Goal: Information Seeking & Learning: Check status

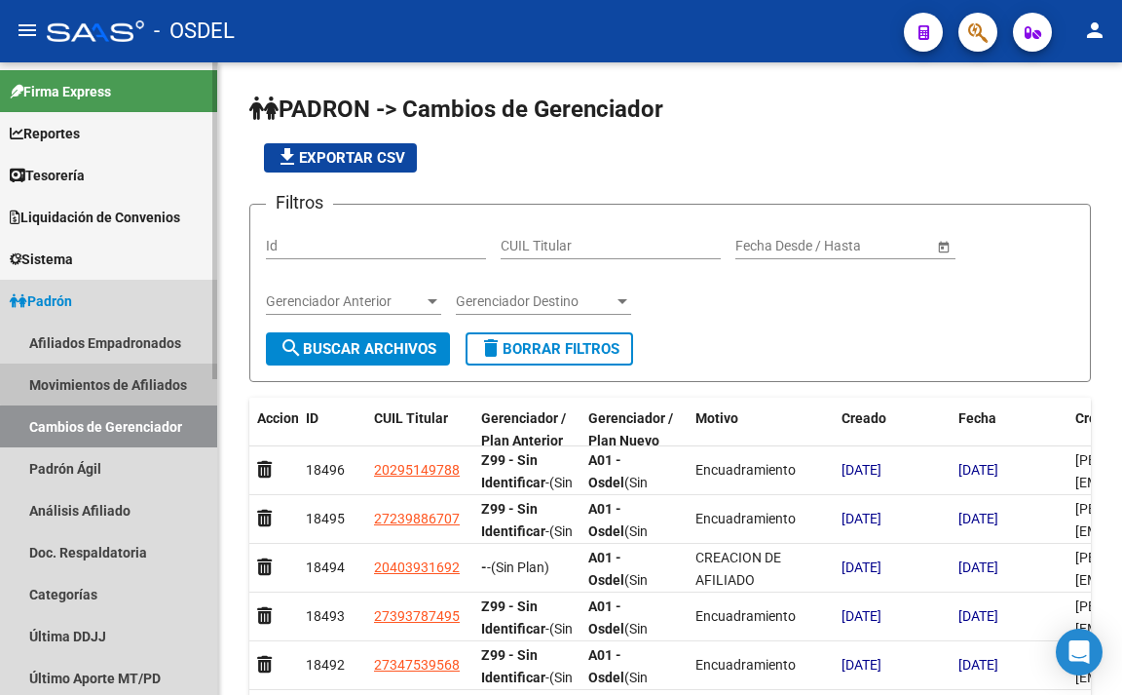
click at [149, 370] on link "Movimientos de Afiliados" at bounding box center [108, 384] width 217 height 42
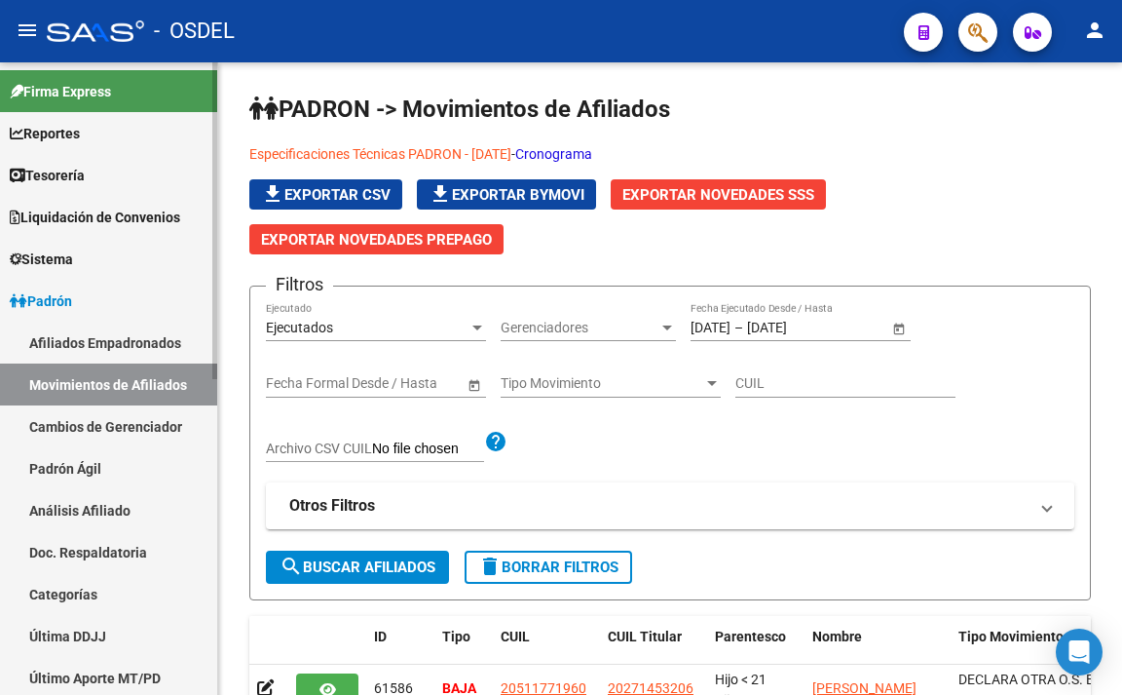
click at [152, 348] on link "Afiliados Empadronados" at bounding box center [108, 343] width 217 height 42
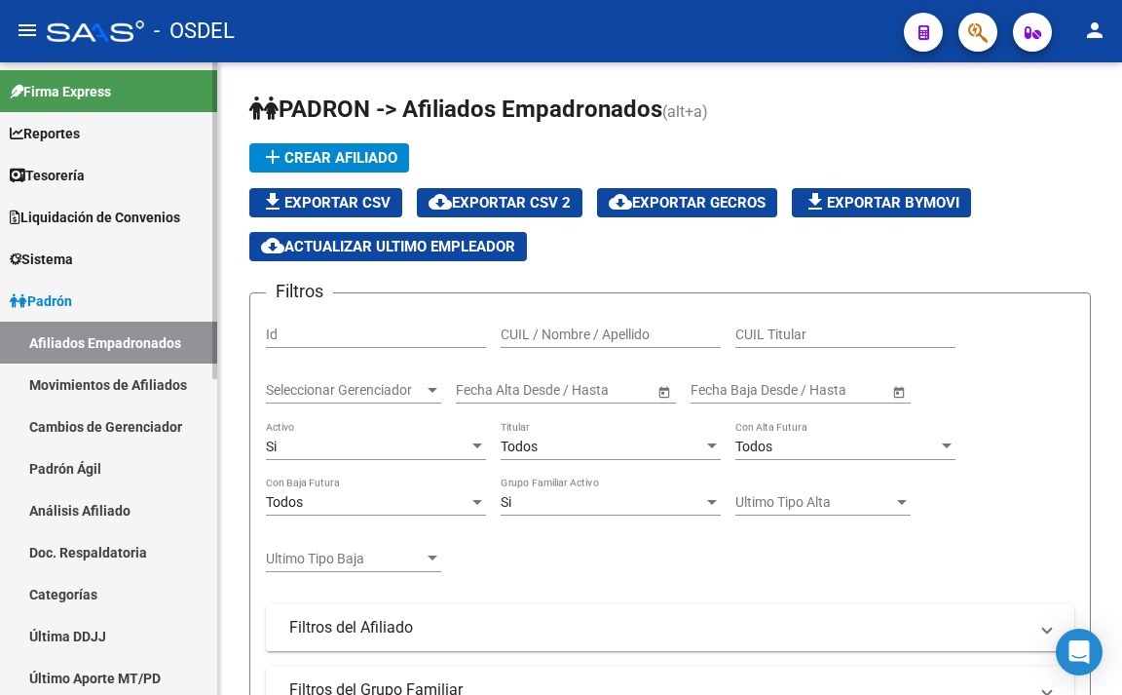
click at [100, 464] on link "Padrón Ágil" at bounding box center [108, 468] width 217 height 42
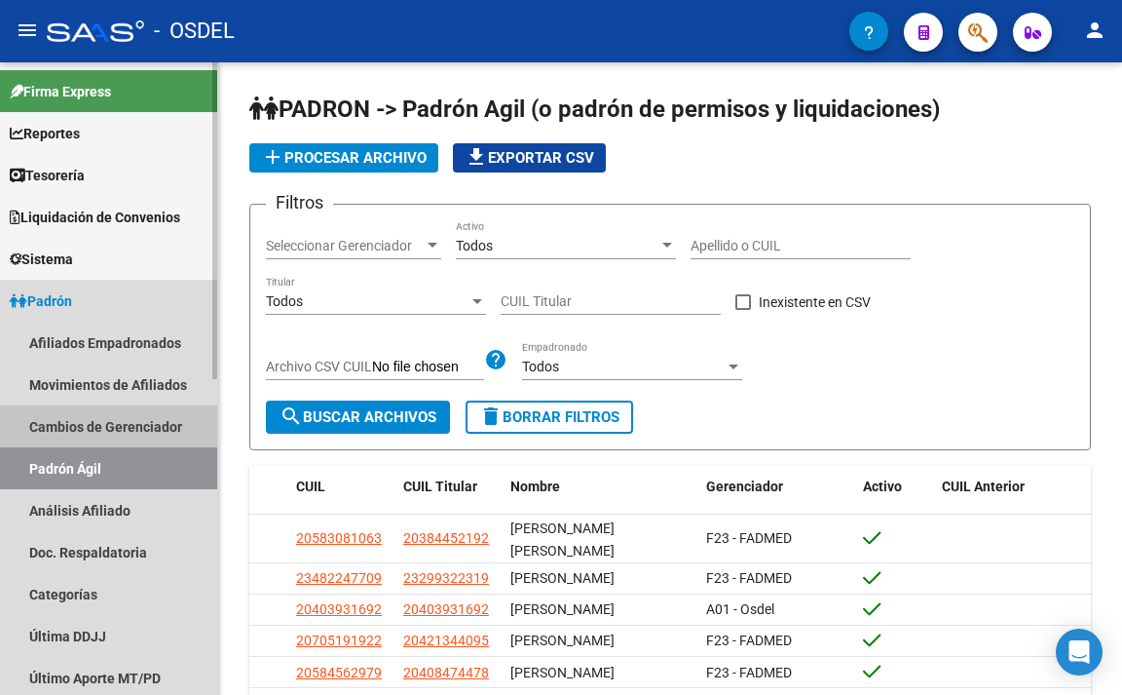
click at [133, 435] on link "Cambios de Gerenciador" at bounding box center [108, 426] width 217 height 42
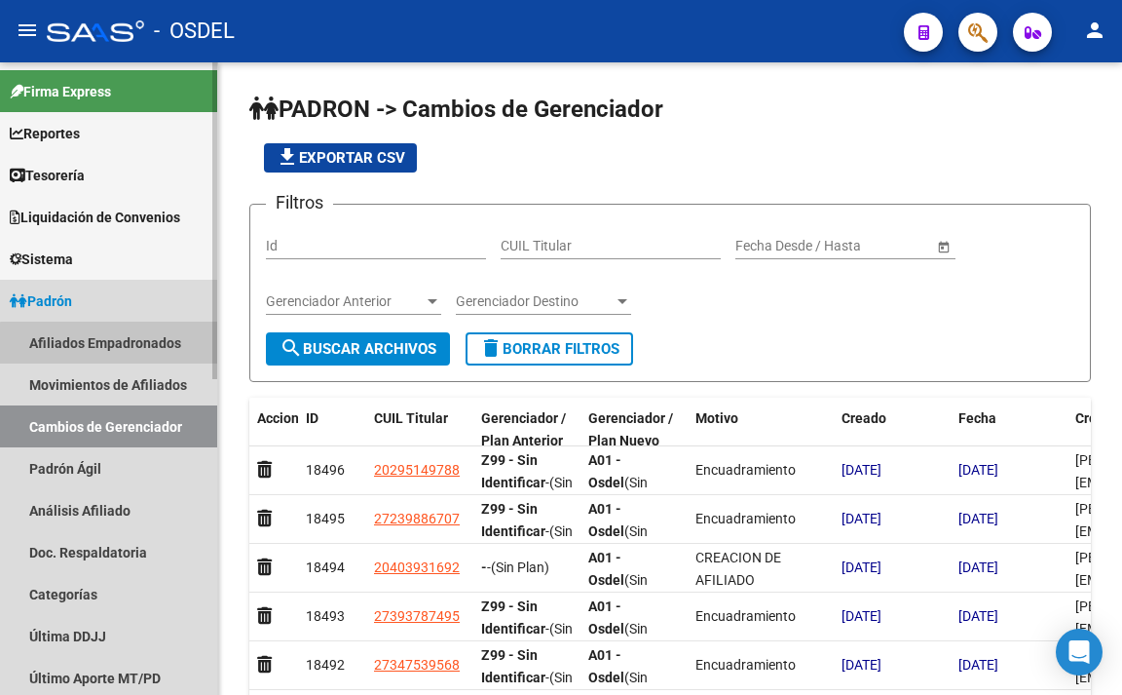
click at [136, 355] on link "Afiliados Empadronados" at bounding box center [108, 343] width 217 height 42
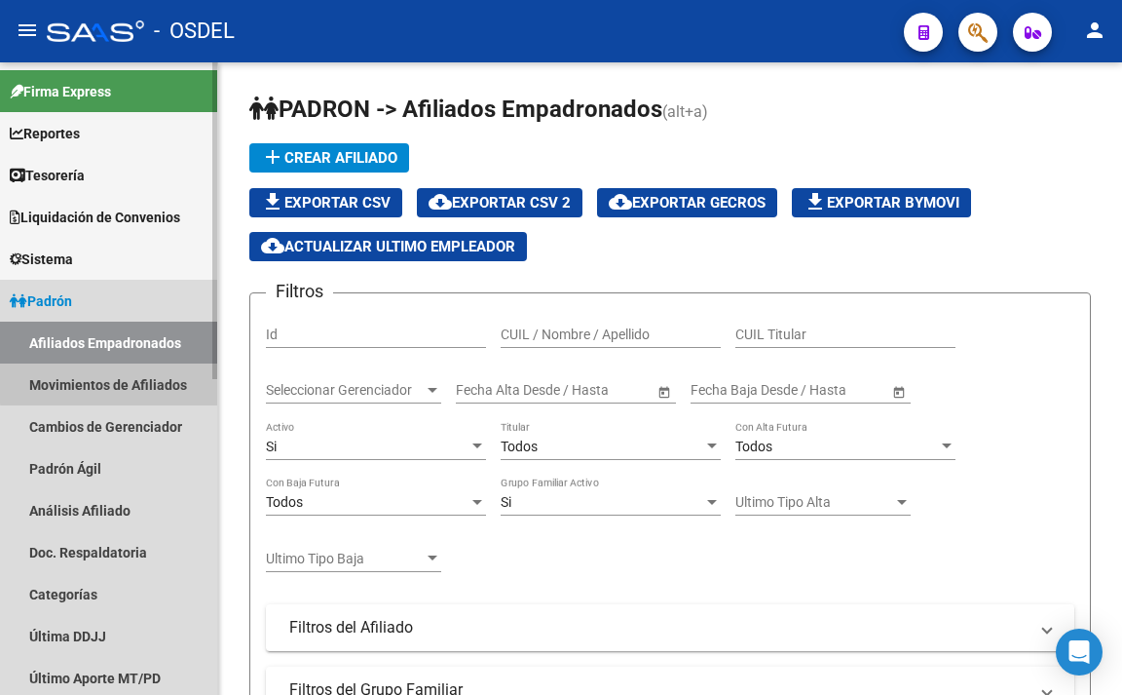
click at [137, 381] on link "Movimientos de Afiliados" at bounding box center [108, 384] width 217 height 42
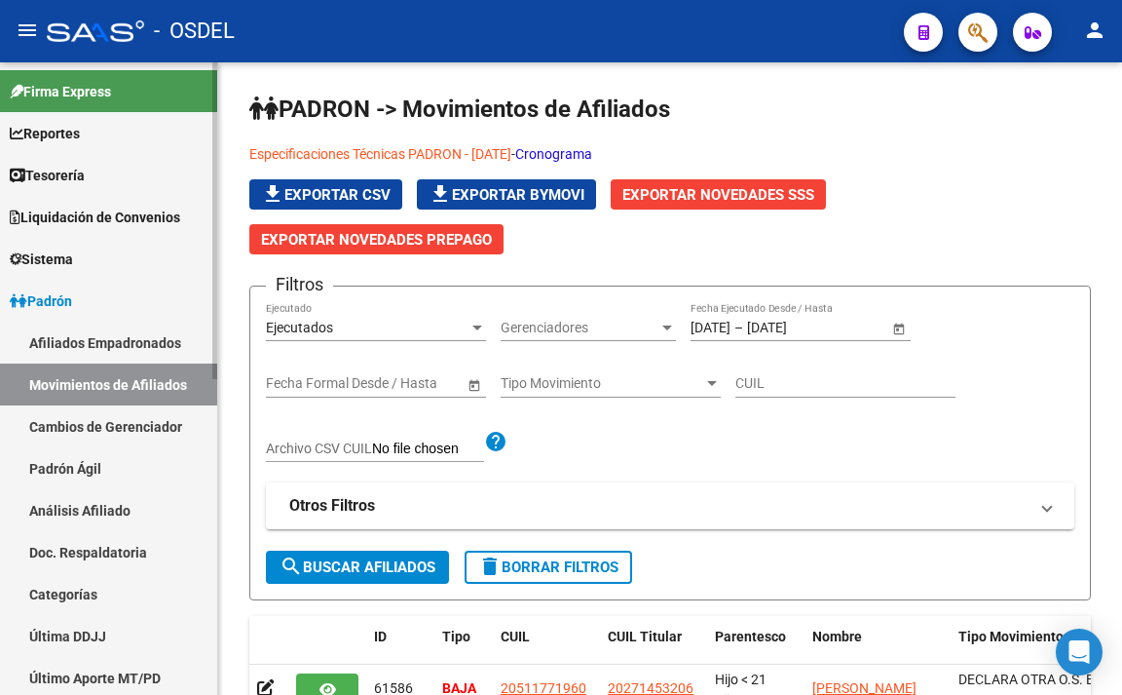
click at [137, 425] on link "Cambios de Gerenciador" at bounding box center [108, 426] width 217 height 42
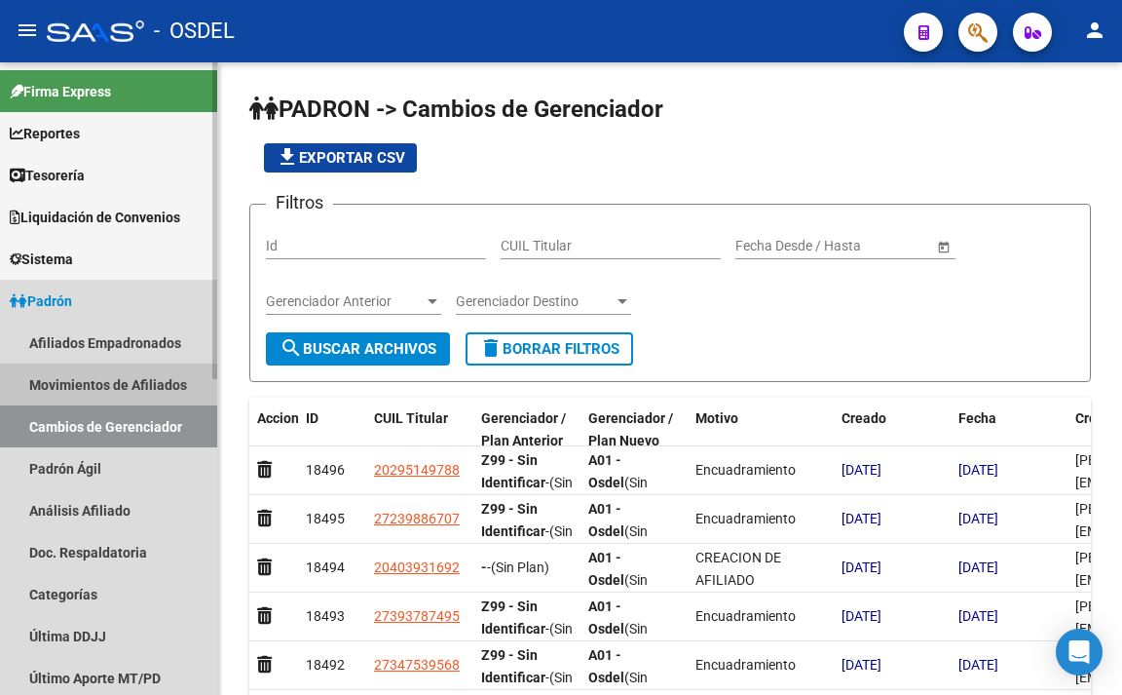
click at [142, 393] on link "Movimientos de Afiliados" at bounding box center [108, 384] width 217 height 42
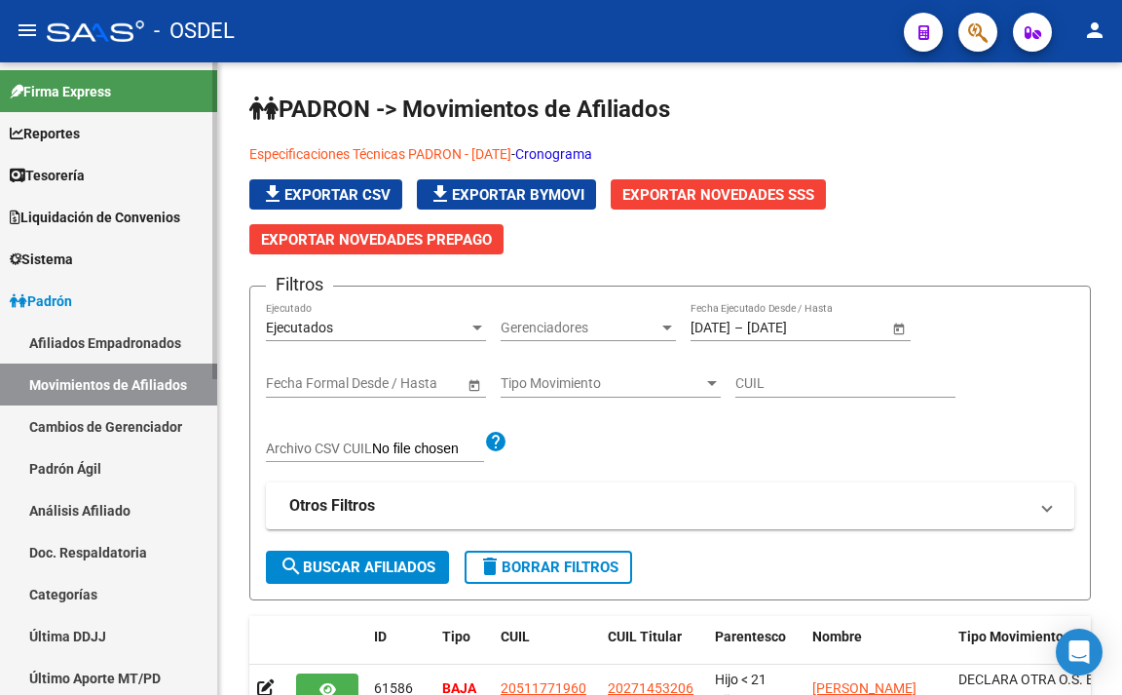
click at [147, 350] on link "Afiliados Empadronados" at bounding box center [108, 343] width 217 height 42
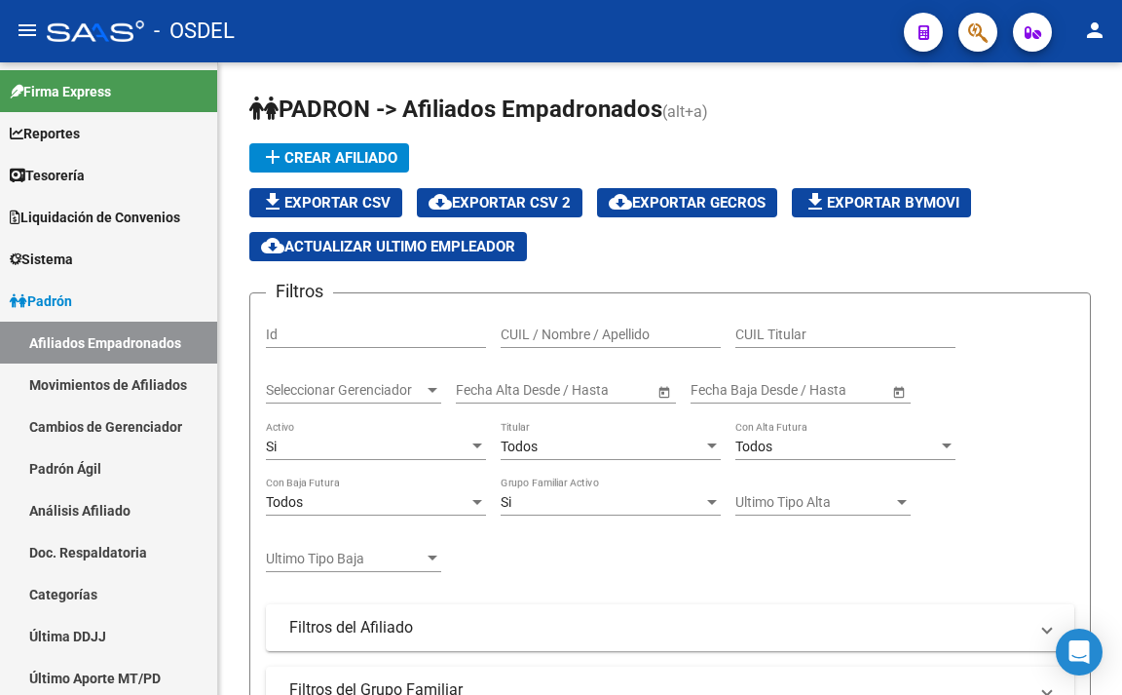
click at [966, 39] on button "button" at bounding box center [978, 32] width 39 height 39
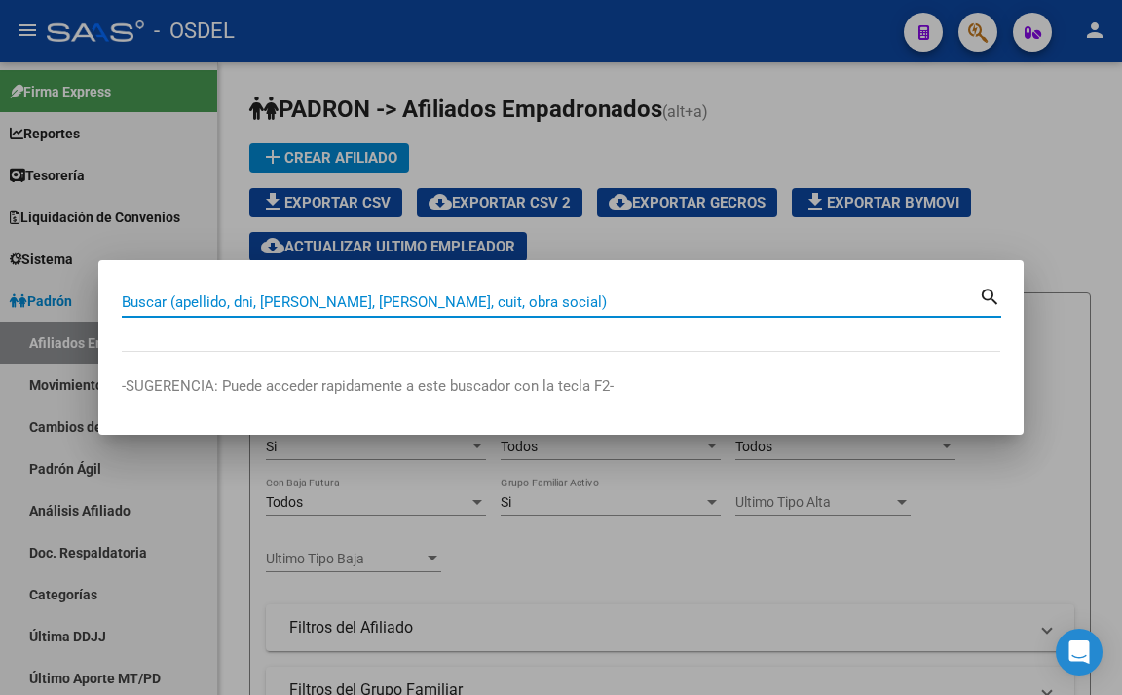
click at [710, 303] on input "Buscar (apellido, dni, [PERSON_NAME], [PERSON_NAME], cuit, obra social)" at bounding box center [550, 302] width 857 height 18
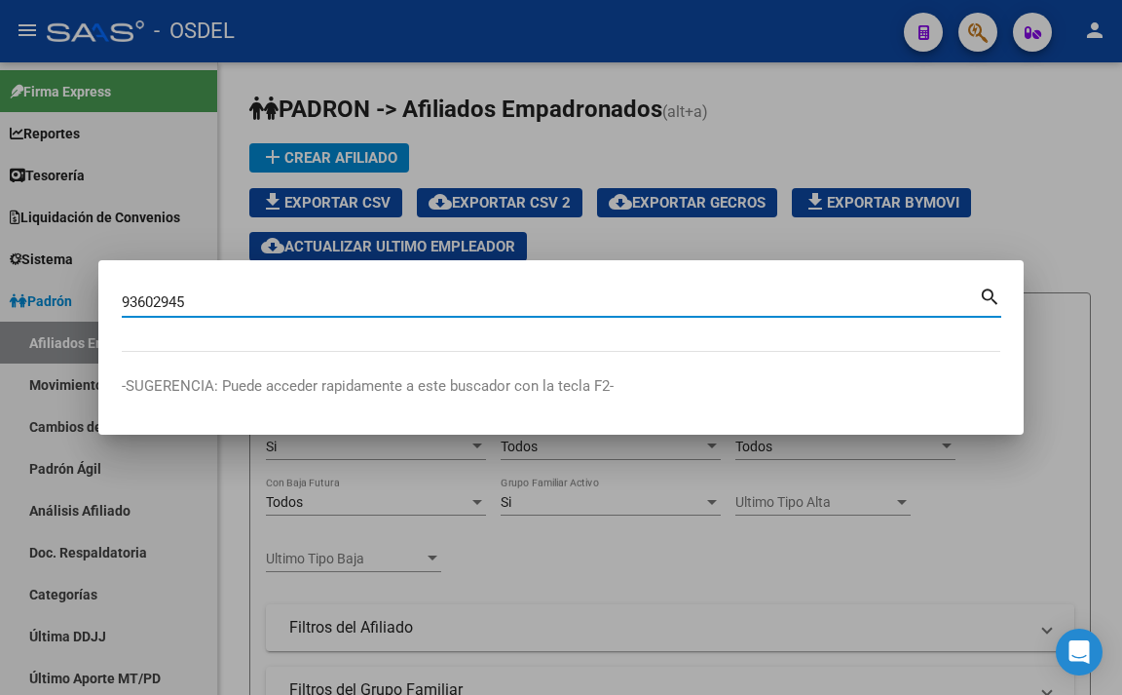
type input "93602945"
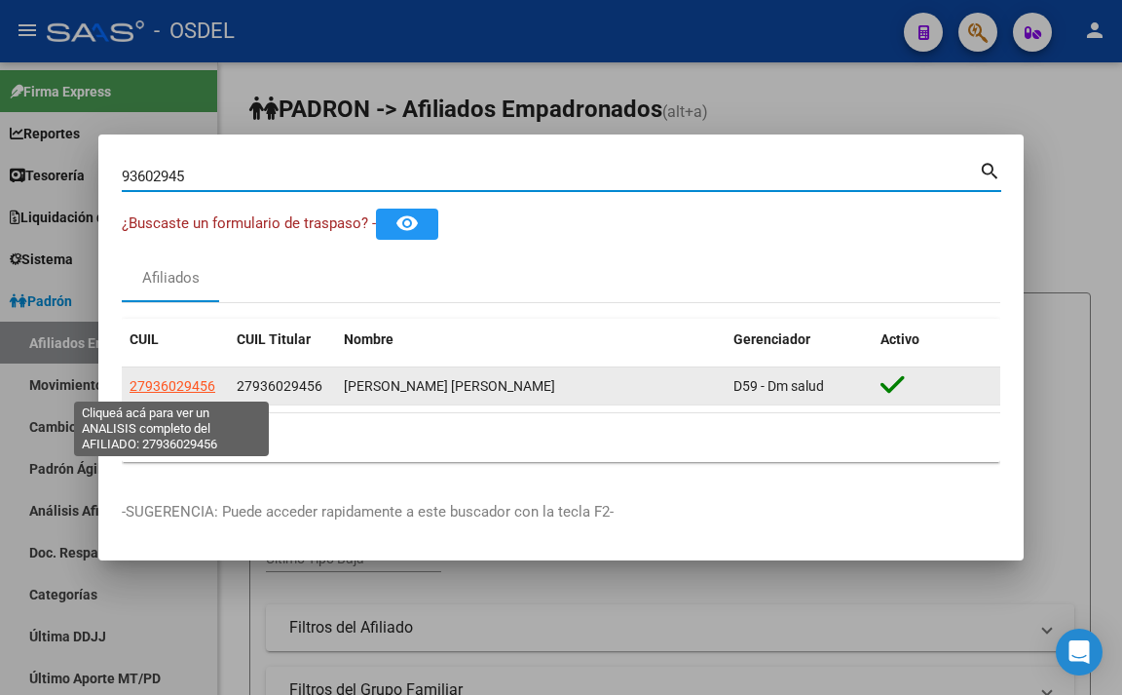
click at [203, 387] on span "27936029456" at bounding box center [173, 386] width 86 height 16
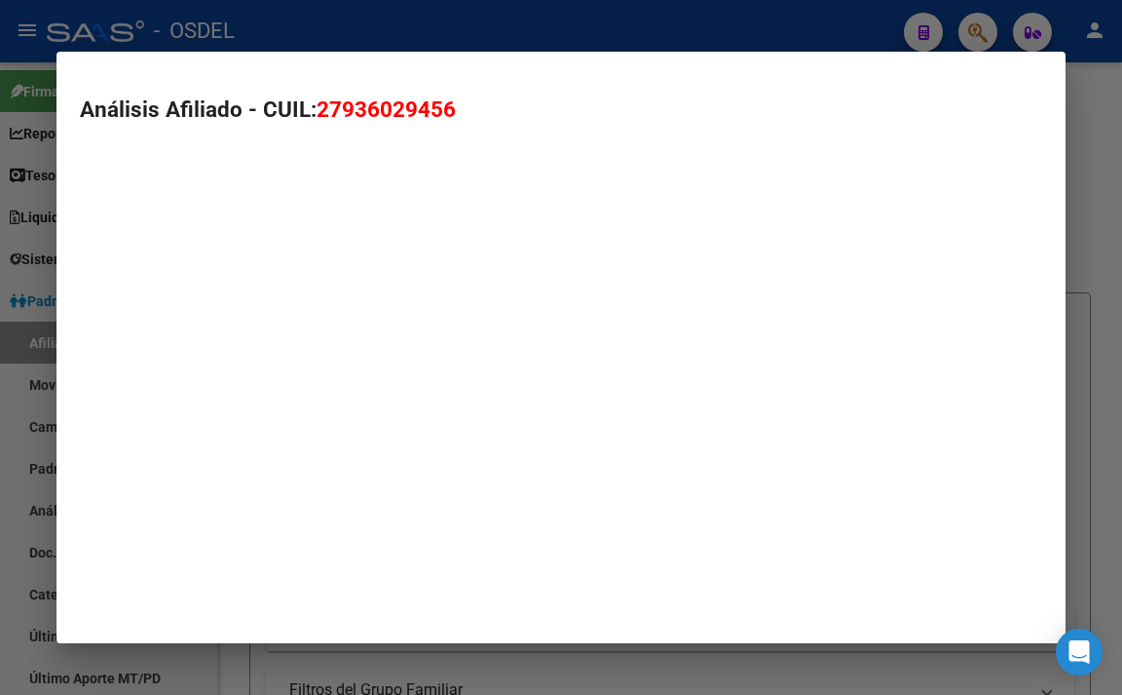
type textarea "27936029456"
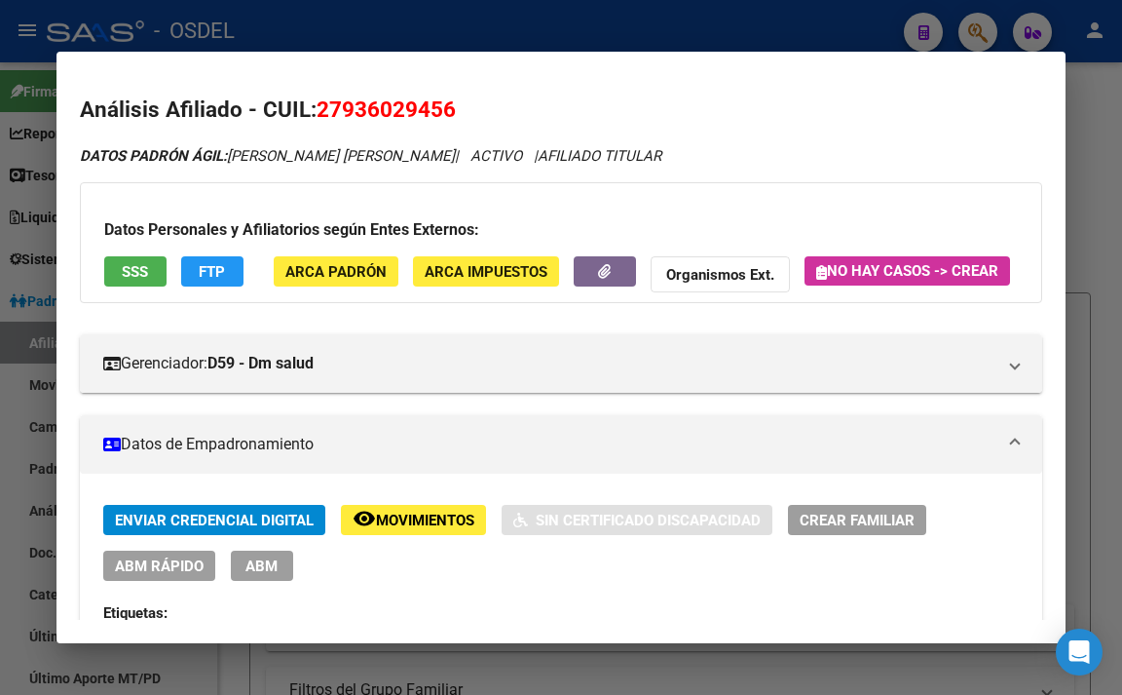
click at [147, 278] on span "SSS" at bounding box center [135, 272] width 26 height 18
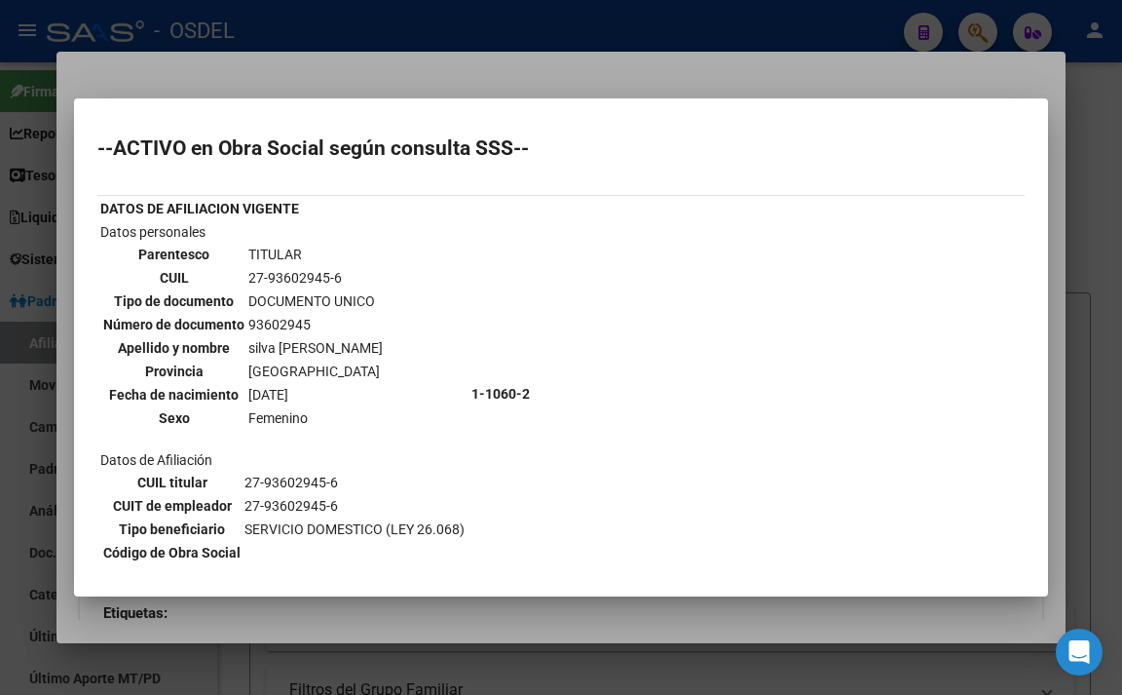
click at [590, 73] on div at bounding box center [561, 347] width 1122 height 695
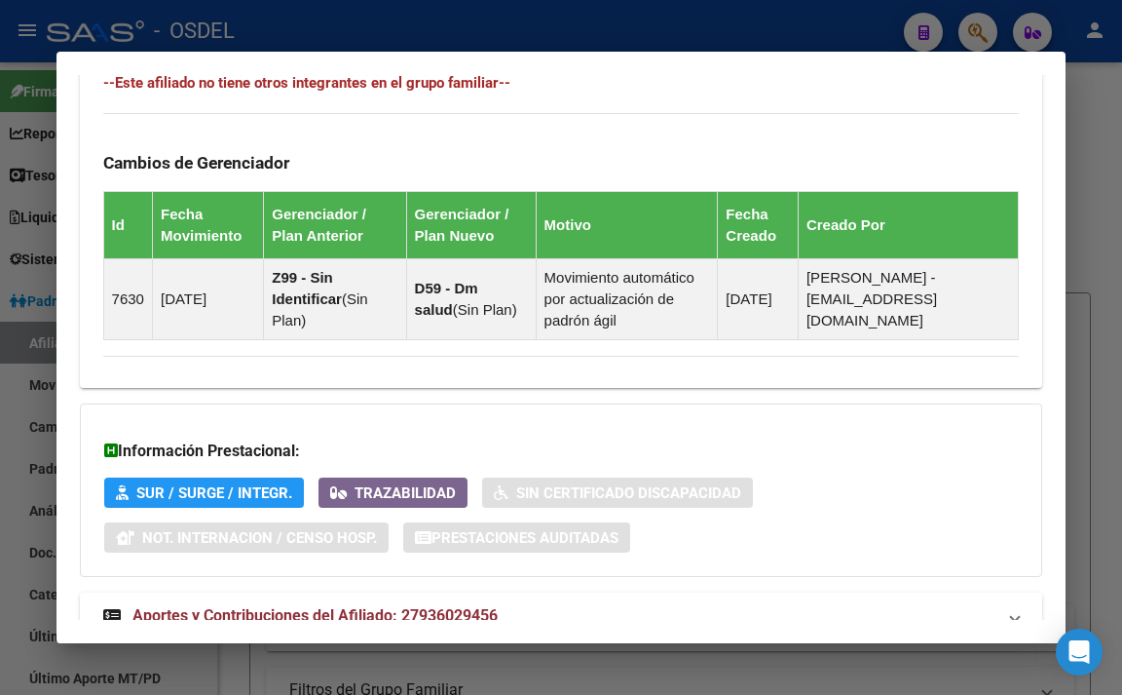
scroll to position [1374, 0]
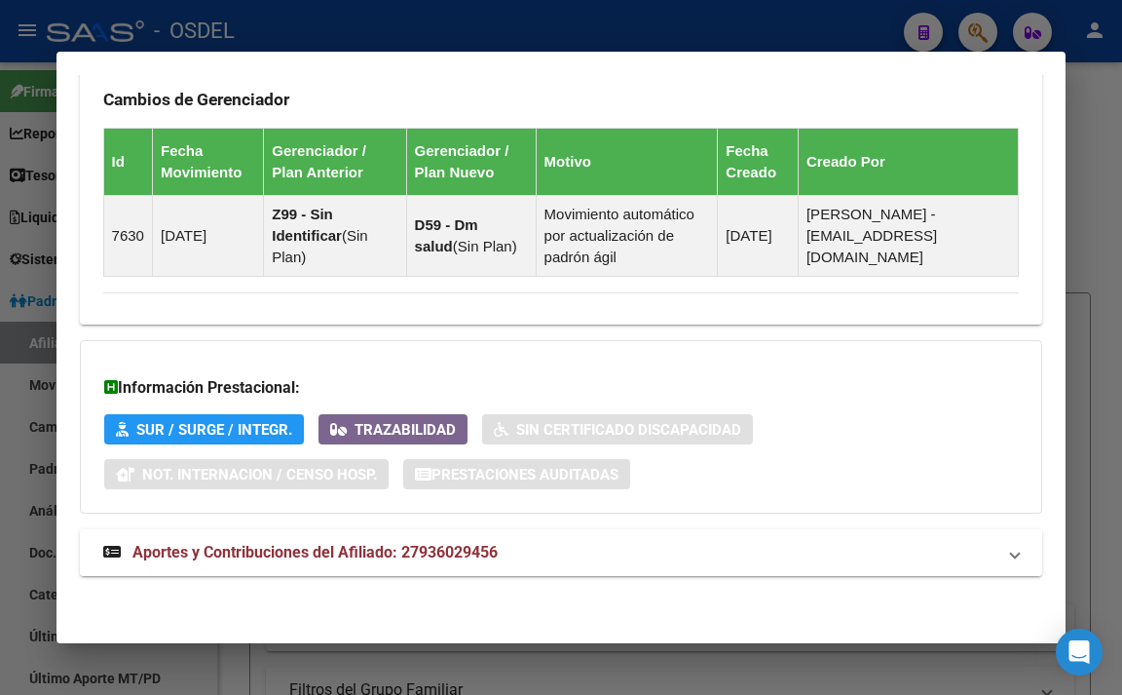
click at [498, 534] on mat-expansion-panel-header "Aportes y Contribuciones del Afiliado: 27936029456" at bounding box center [562, 552] width 964 height 47
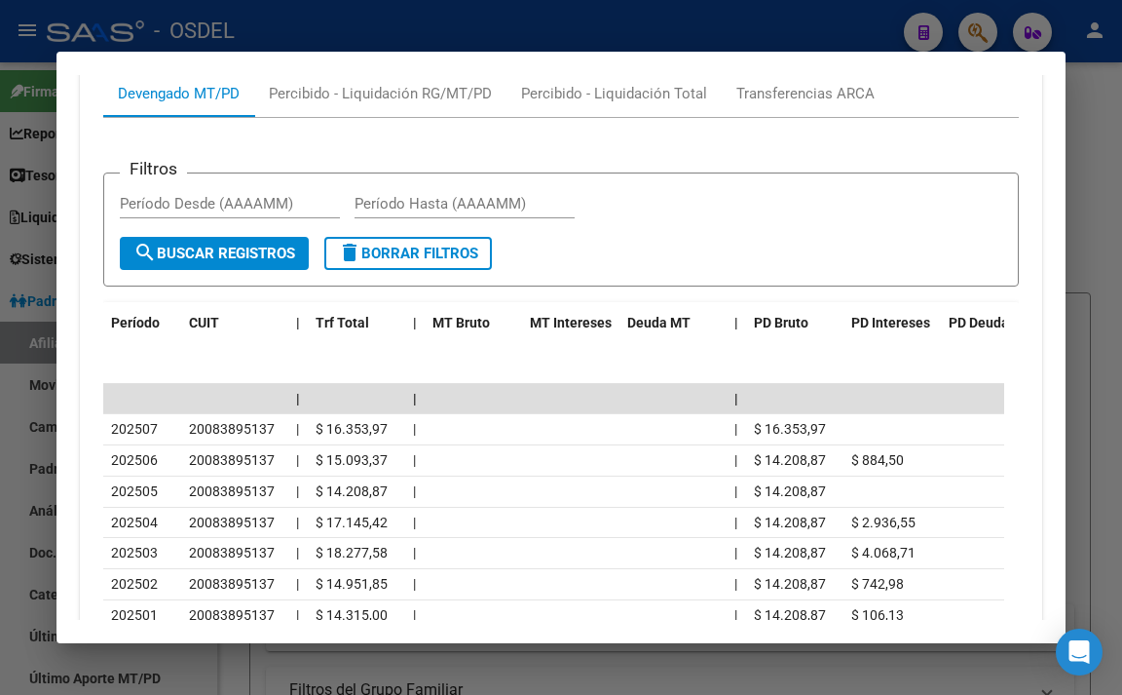
scroll to position [2056, 0]
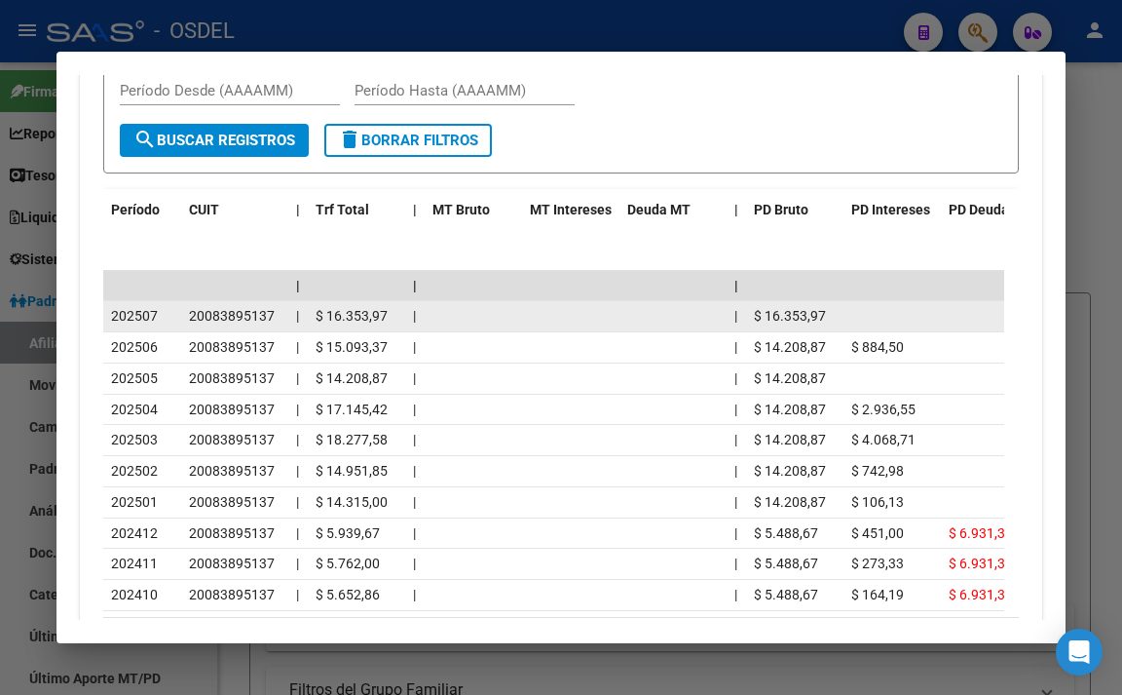
click at [582, 331] on datatable-body-cell at bounding box center [570, 316] width 97 height 30
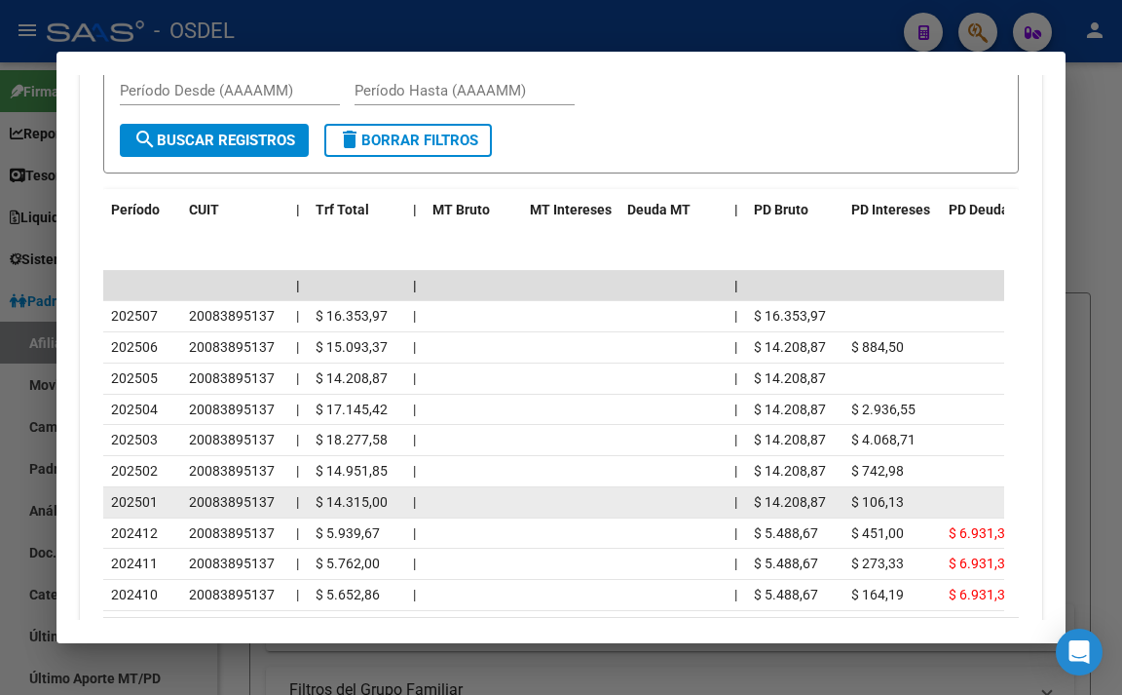
click at [737, 517] on datatable-body-cell "|" at bounding box center [736, 502] width 19 height 30
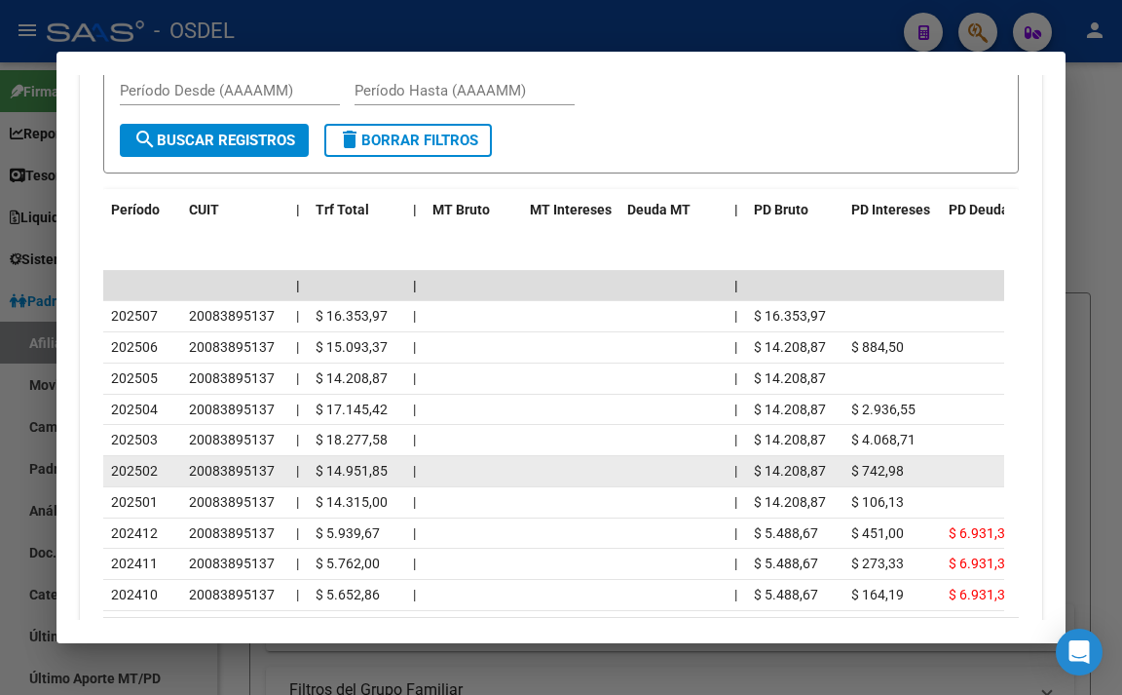
click at [678, 486] on datatable-body-cell at bounding box center [673, 471] width 107 height 30
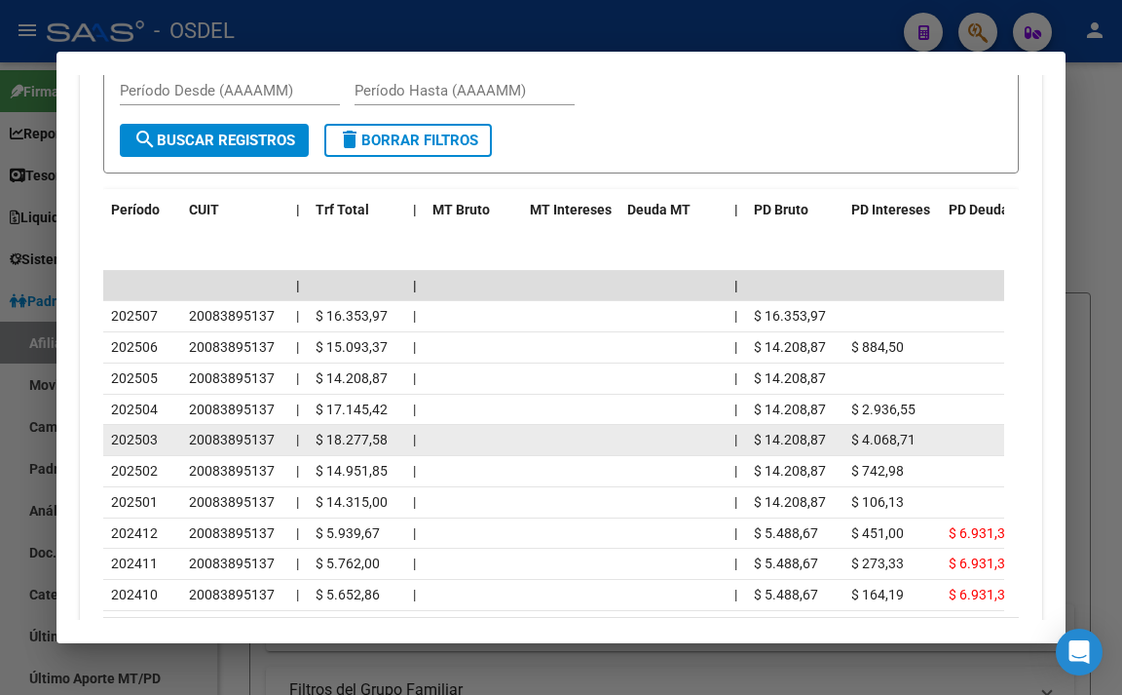
click at [676, 455] on datatable-body-cell at bounding box center [673, 440] width 107 height 30
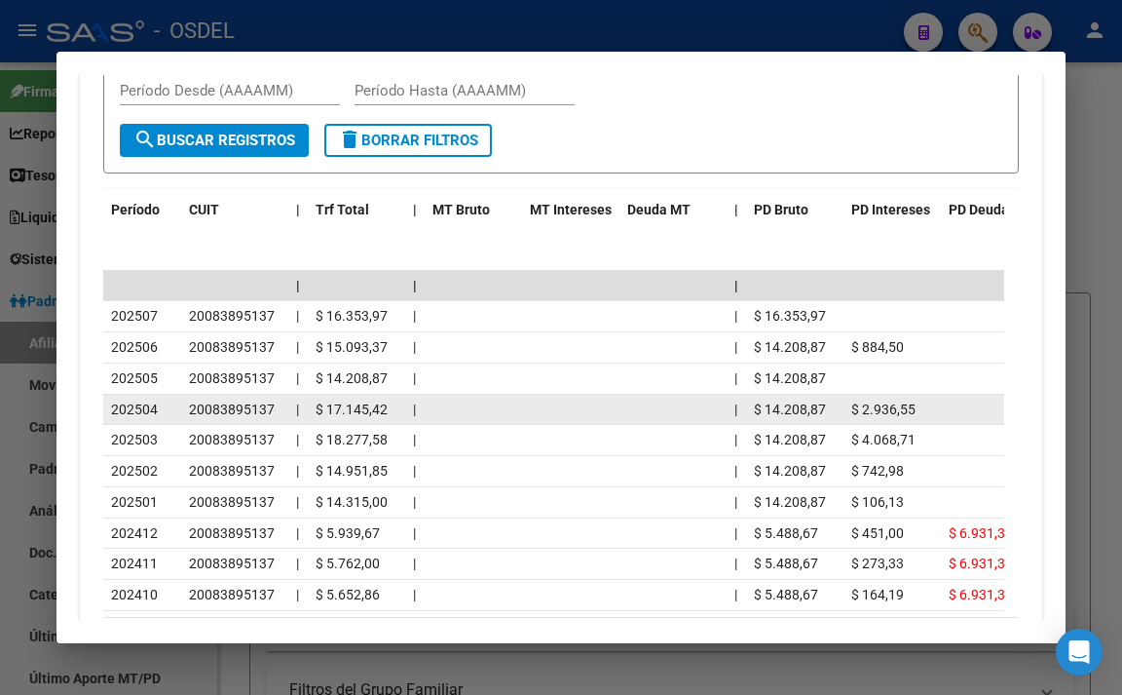
click at [676, 425] on datatable-body-cell at bounding box center [673, 410] width 107 height 30
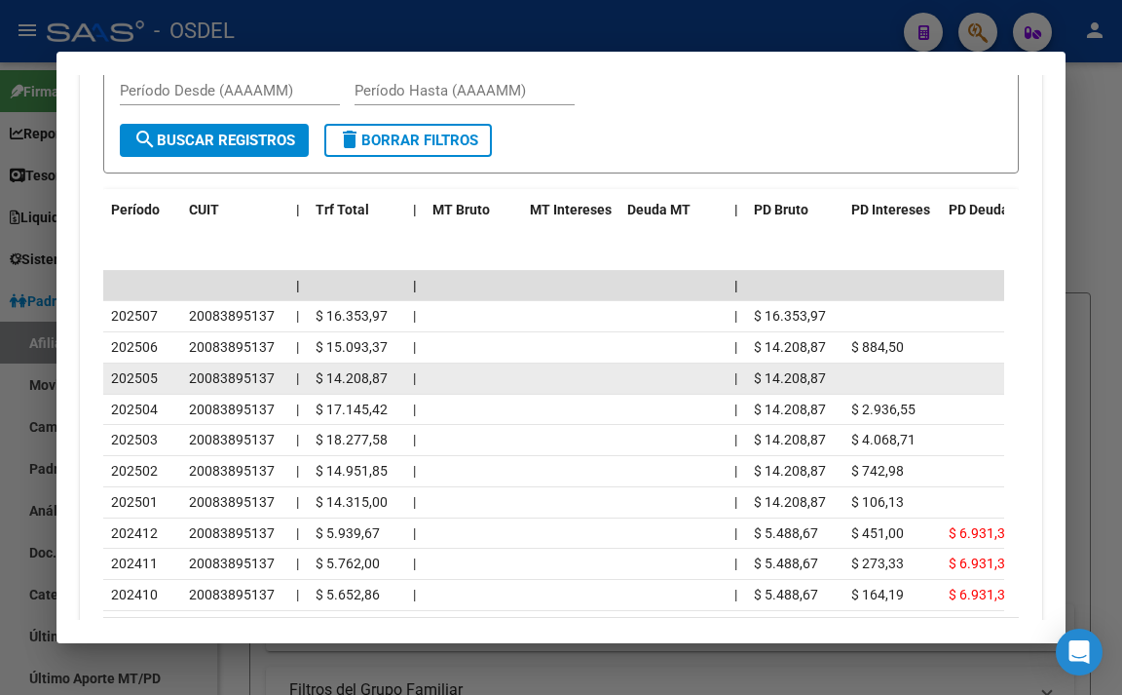
click at [676, 394] on datatable-body-cell at bounding box center [673, 378] width 107 height 30
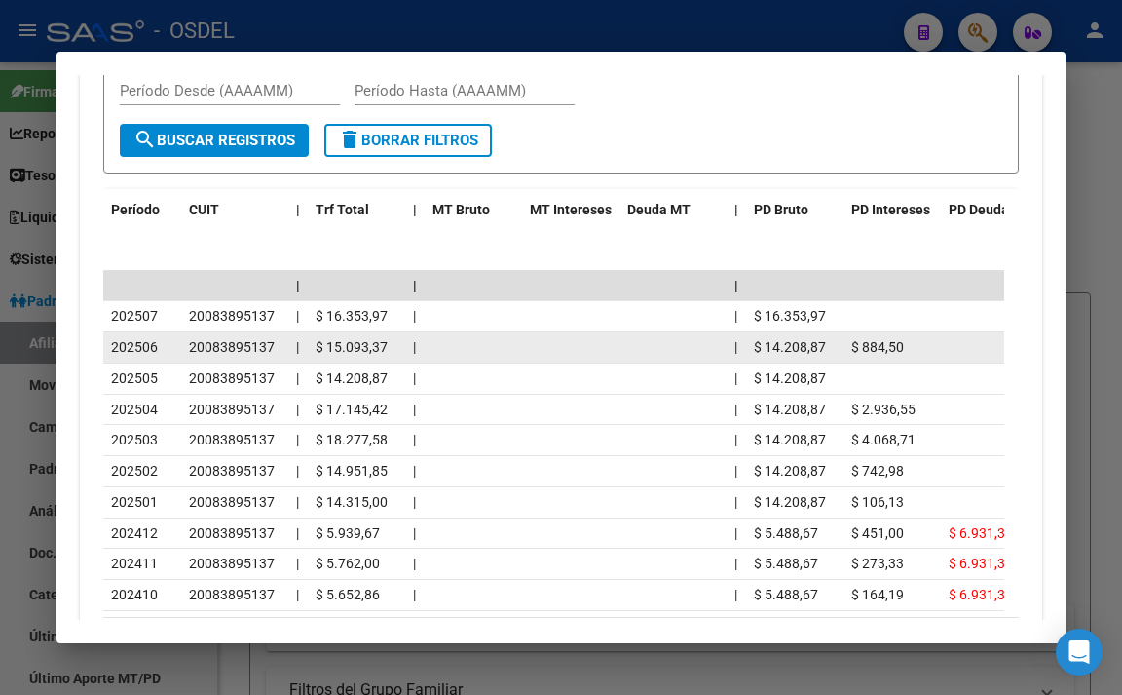
click at [683, 362] on datatable-body-cell at bounding box center [673, 347] width 107 height 30
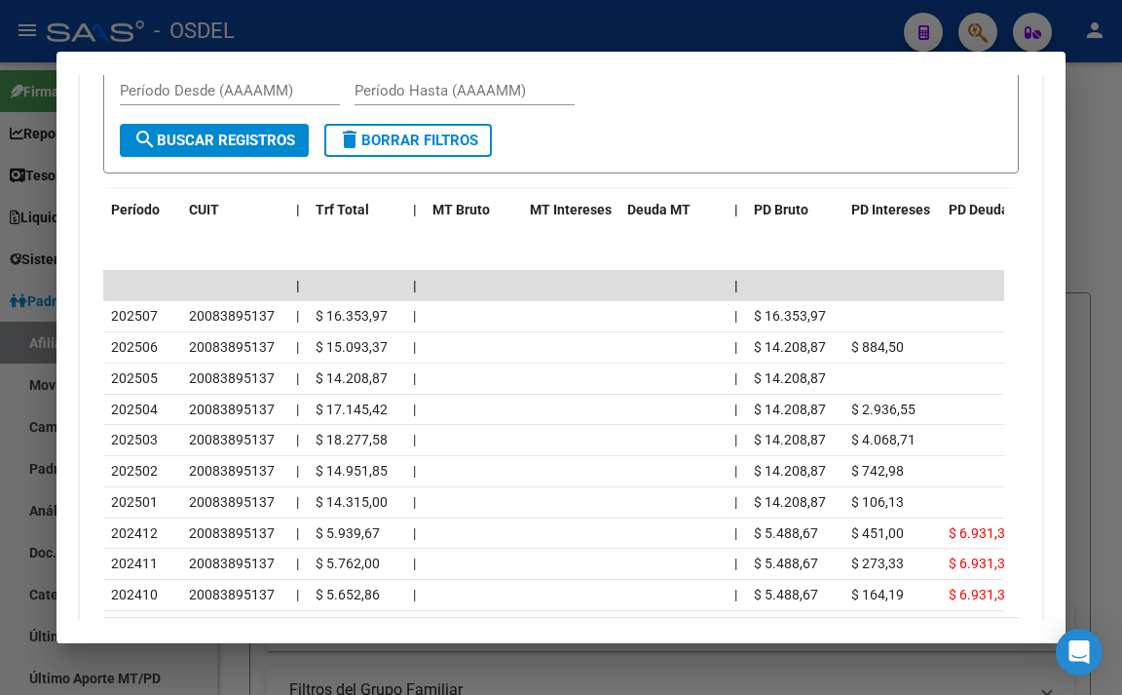
click at [506, 99] on input "Período Hasta (AAAAMM)" at bounding box center [465, 91] width 220 height 18
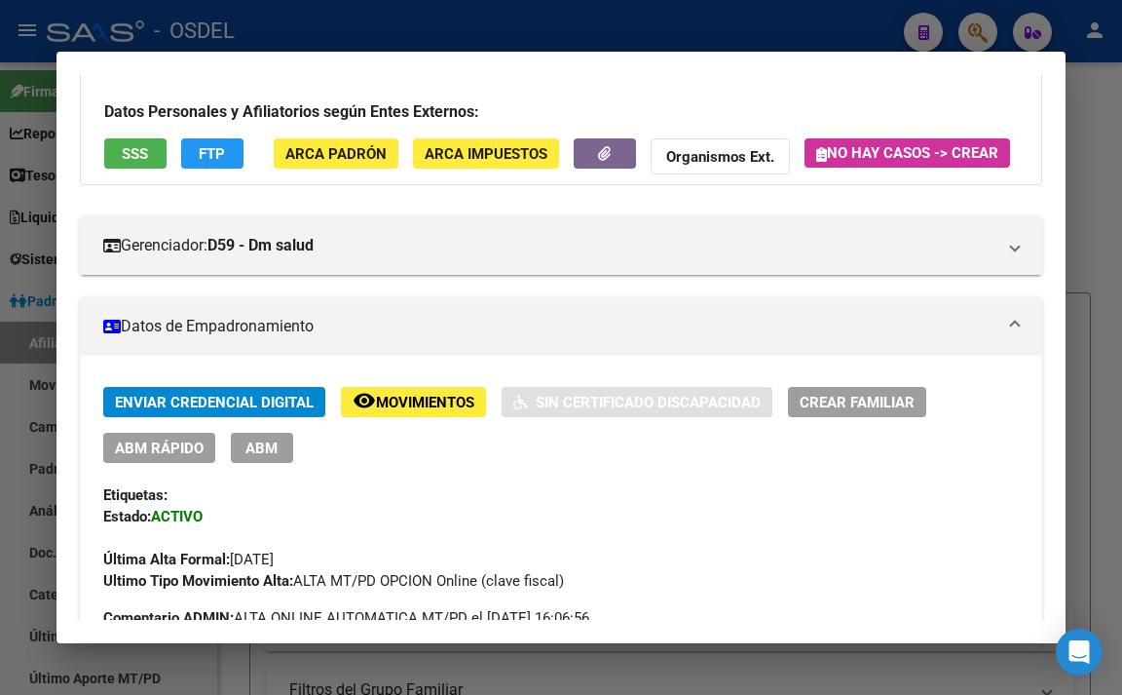
scroll to position [107, 0]
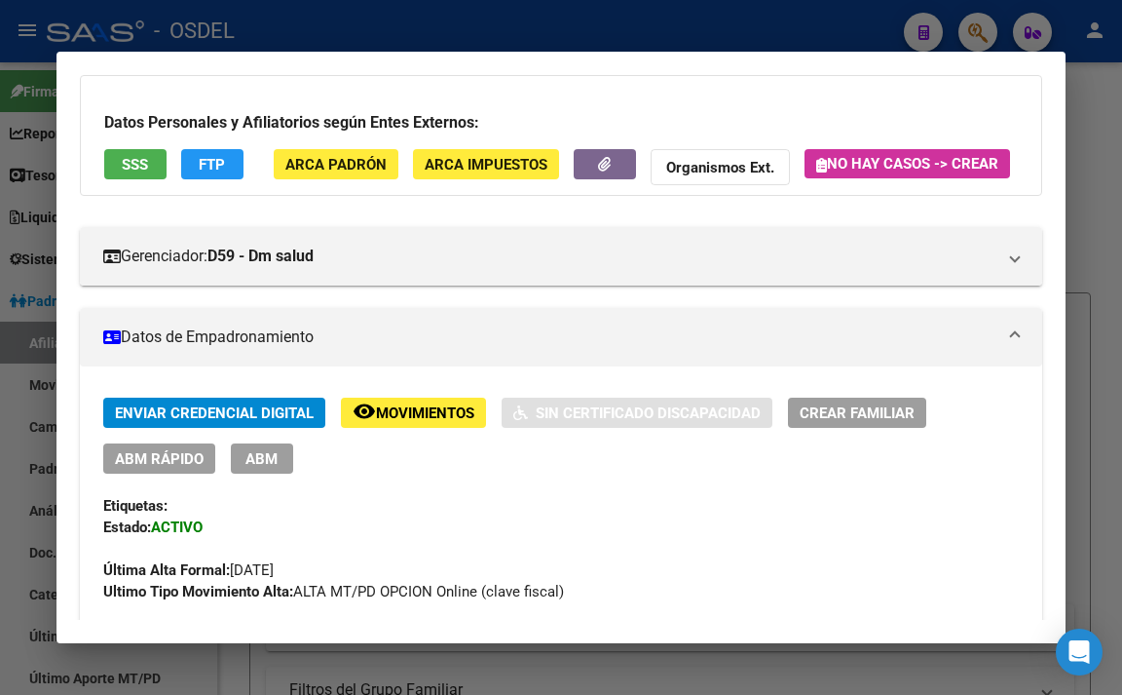
click at [388, 422] on span "Movimientos" at bounding box center [425, 413] width 98 height 18
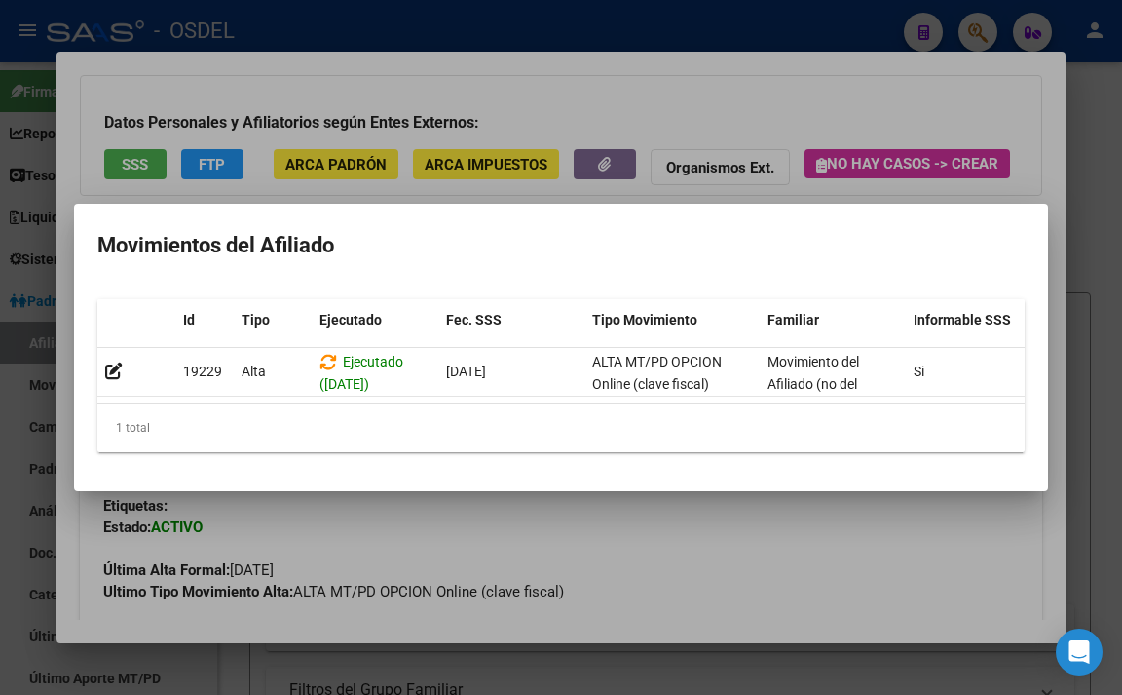
click at [481, 512] on div at bounding box center [561, 347] width 1122 height 695
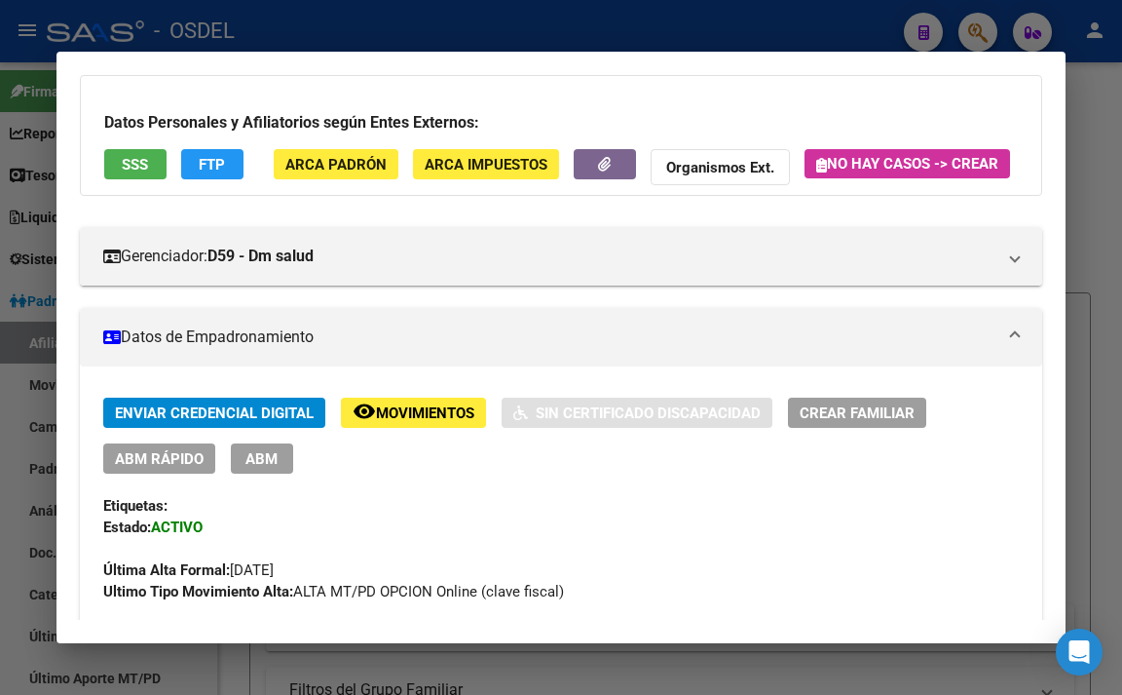
click at [605, 35] on div at bounding box center [561, 347] width 1122 height 695
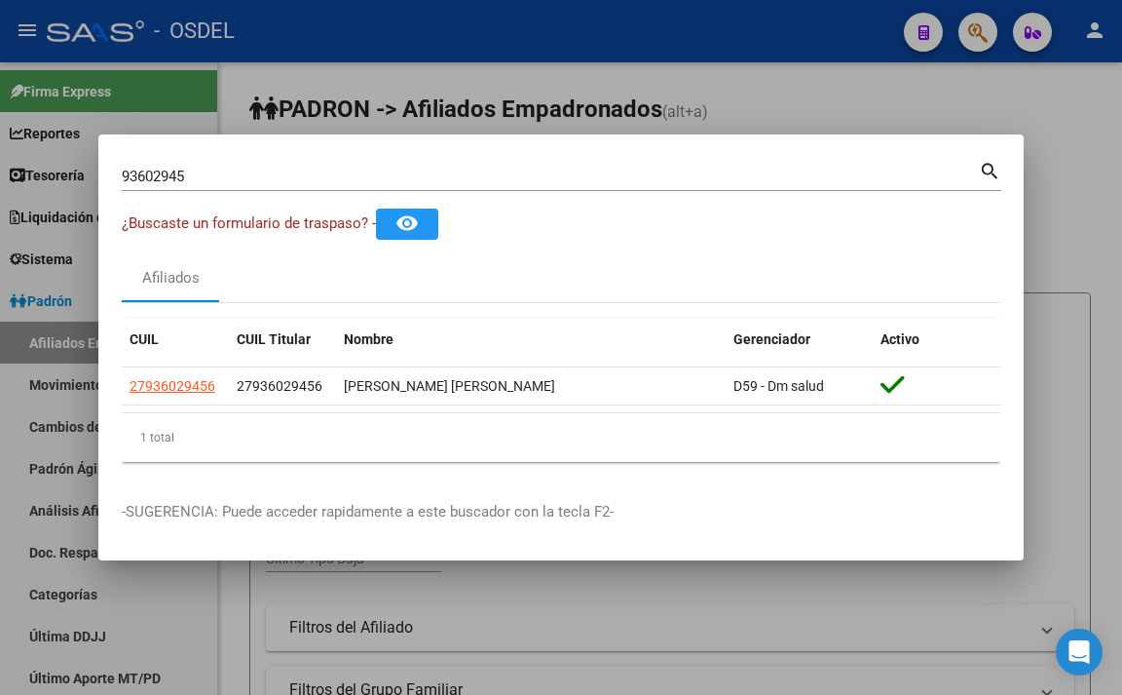
click at [772, 87] on div at bounding box center [561, 347] width 1122 height 695
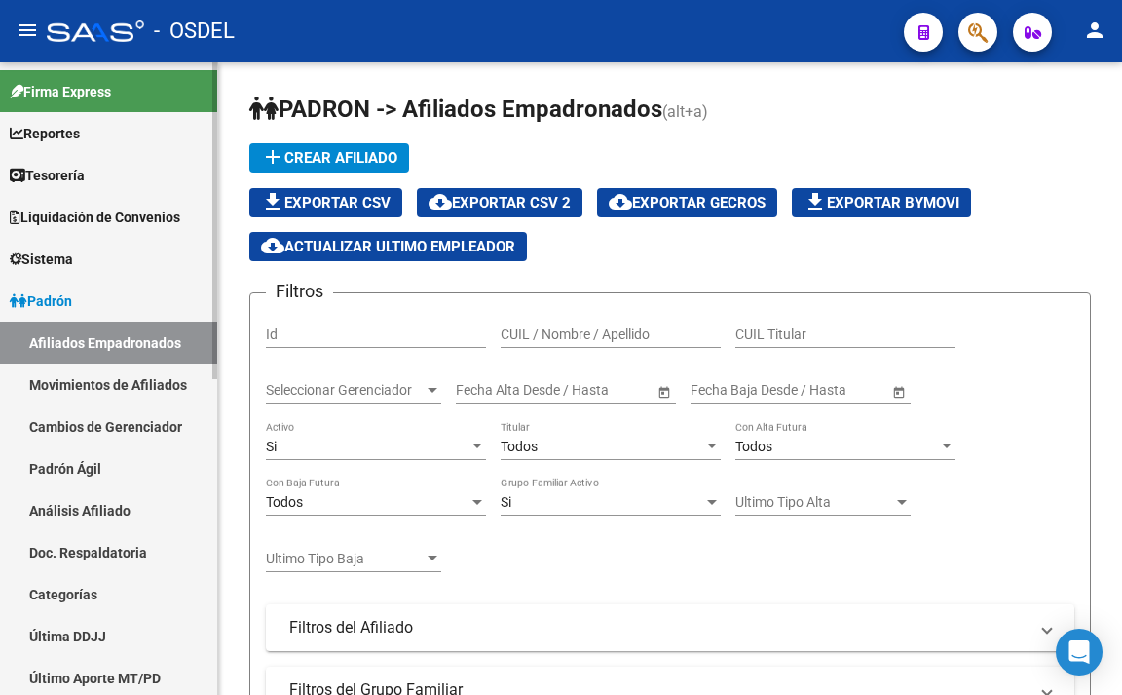
click at [94, 247] on link "Sistema" at bounding box center [108, 259] width 217 height 42
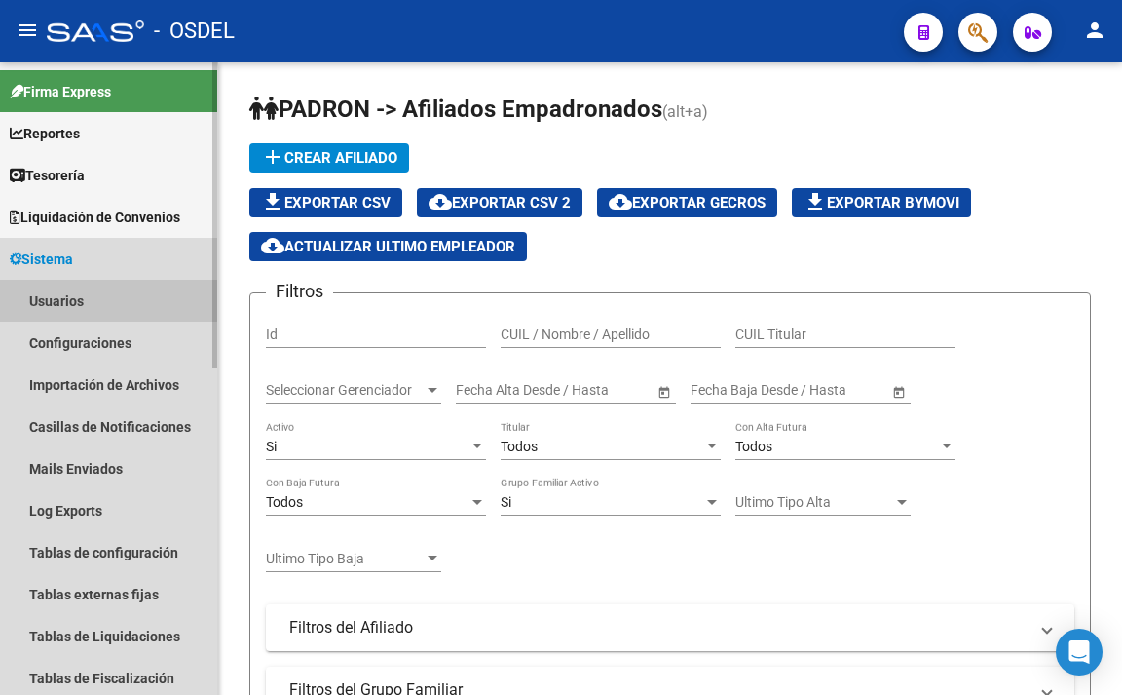
click at [85, 289] on link "Usuarios" at bounding box center [108, 301] width 217 height 42
